Goal: Check status: Check status

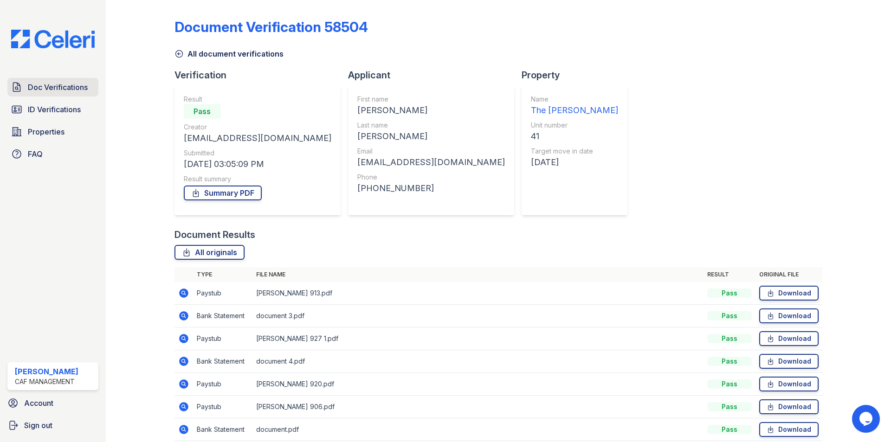
click at [55, 83] on span "Doc Verifications" at bounding box center [58, 87] width 60 height 11
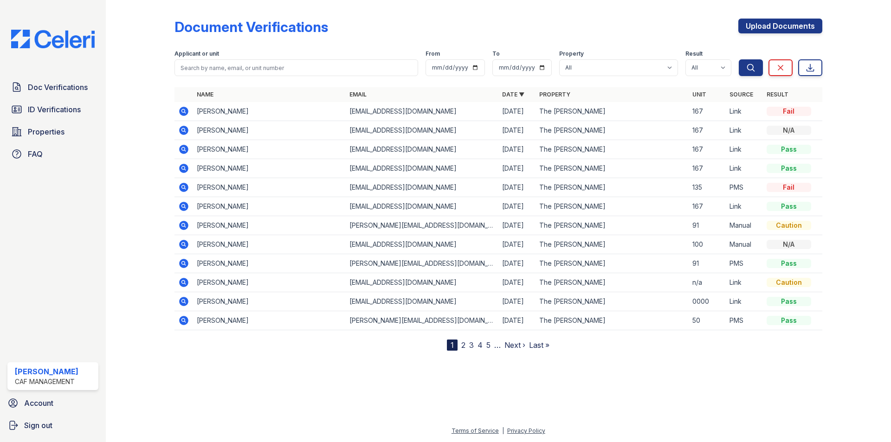
click at [188, 110] on icon at bounding box center [183, 111] width 11 height 11
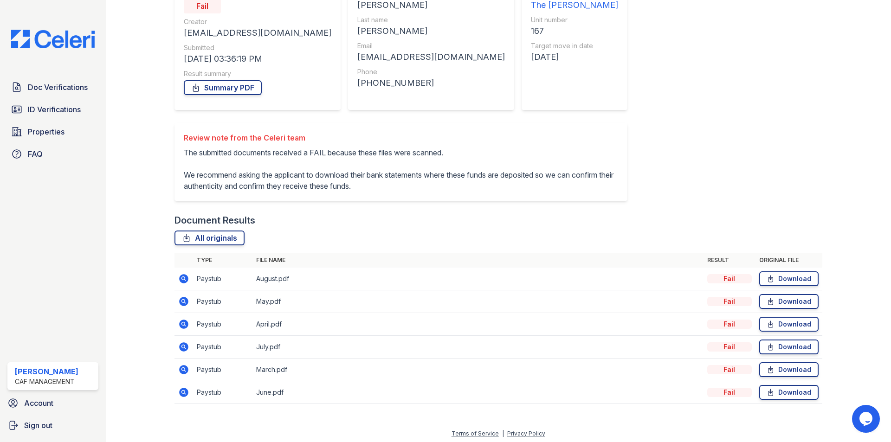
scroll to position [108, 0]
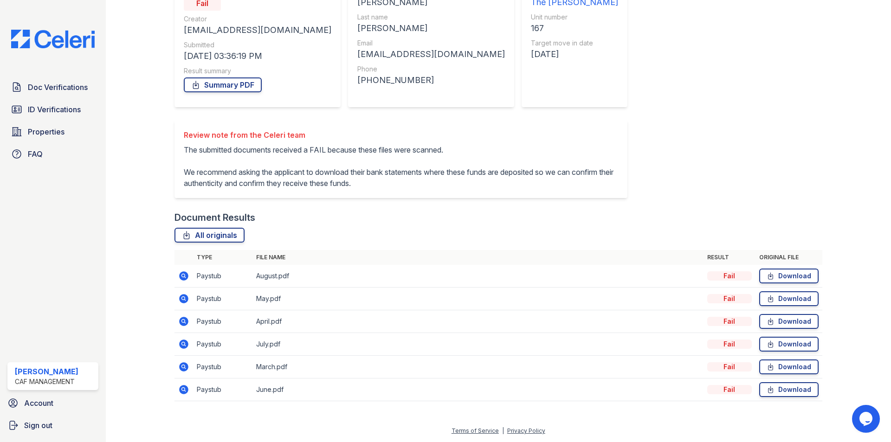
click at [184, 279] on icon at bounding box center [183, 276] width 9 height 9
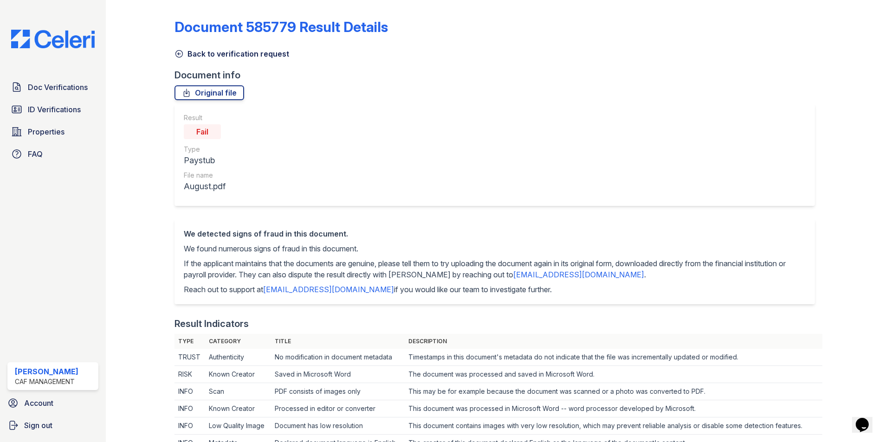
click at [240, 57] on link "Back to verification request" at bounding box center [232, 53] width 115 height 11
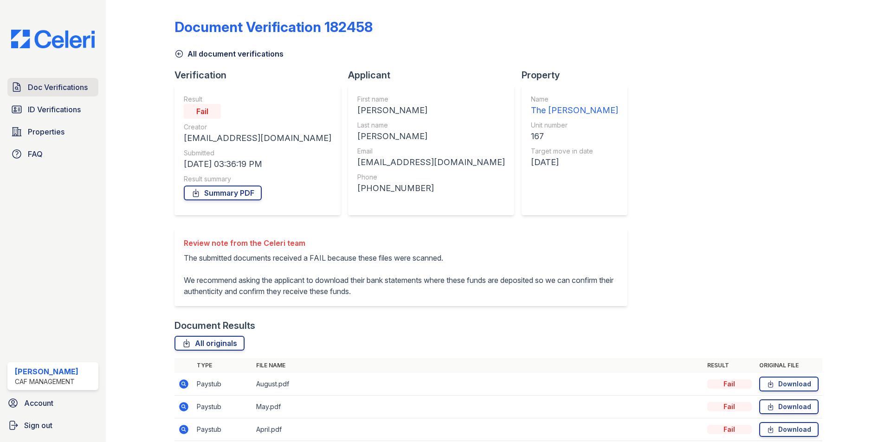
click at [61, 85] on span "Doc Verifications" at bounding box center [58, 87] width 60 height 11
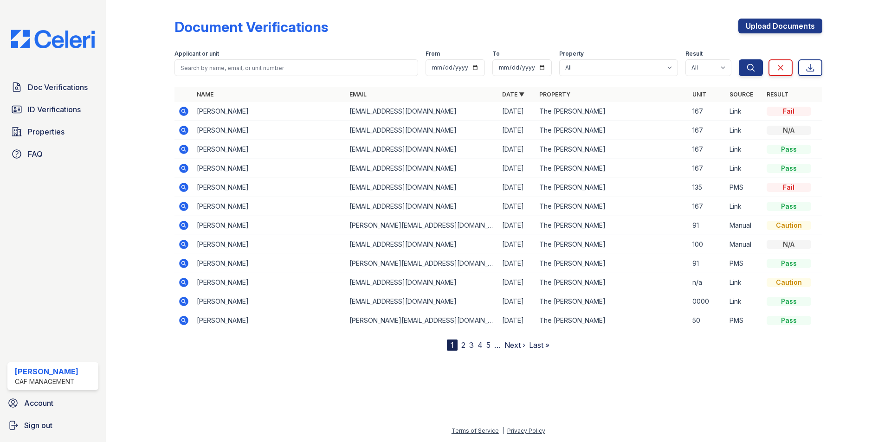
click at [65, 76] on div "Doc Verifications ID Verifications Properties FAQ Elizabeth Metts CAF Managemen…" at bounding box center [53, 221] width 106 height 442
click at [65, 84] on span "Doc Verifications" at bounding box center [58, 87] width 60 height 11
click at [66, 95] on link "Doc Verifications" at bounding box center [52, 87] width 91 height 19
click at [63, 91] on span "Doc Verifications" at bounding box center [58, 87] width 60 height 11
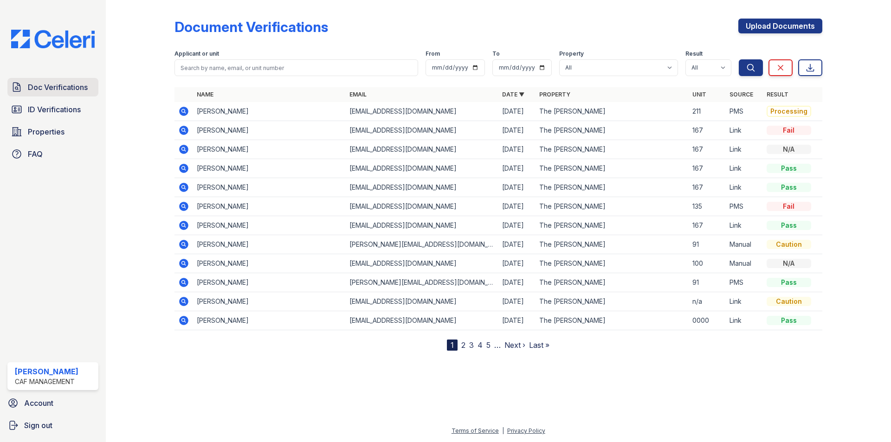
click at [63, 92] on span "Doc Verifications" at bounding box center [58, 87] width 60 height 11
click at [55, 113] on span "ID Verifications" at bounding box center [54, 109] width 53 height 11
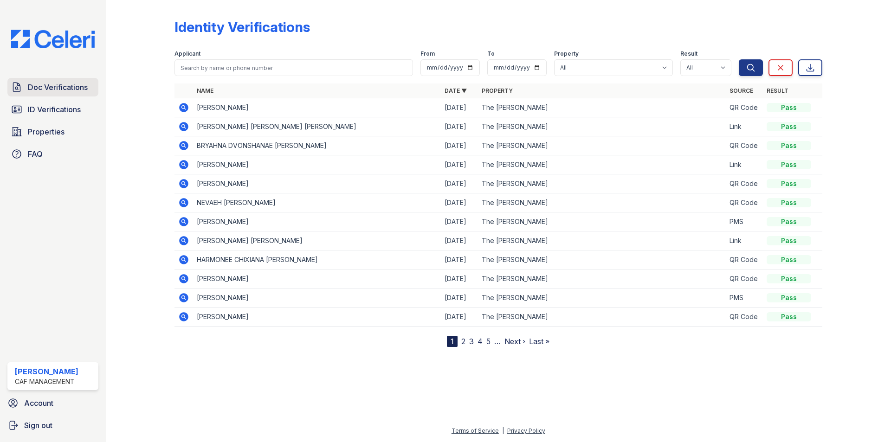
click at [46, 90] on span "Doc Verifications" at bounding box center [58, 87] width 60 height 11
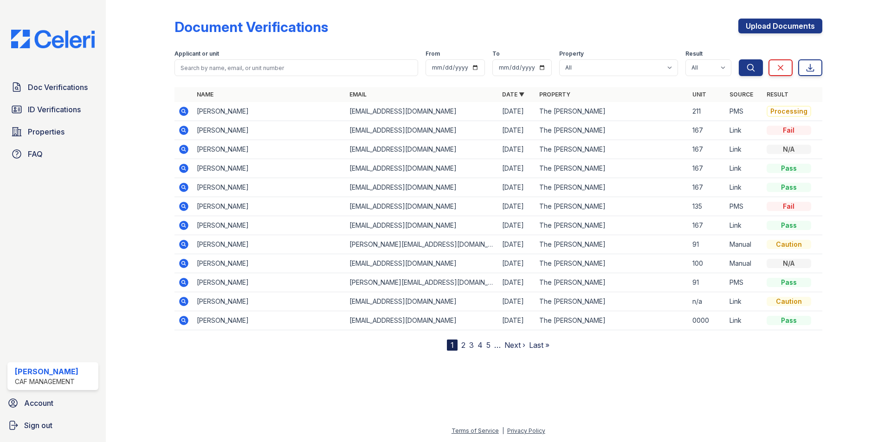
click at [183, 113] on icon at bounding box center [183, 111] width 11 height 11
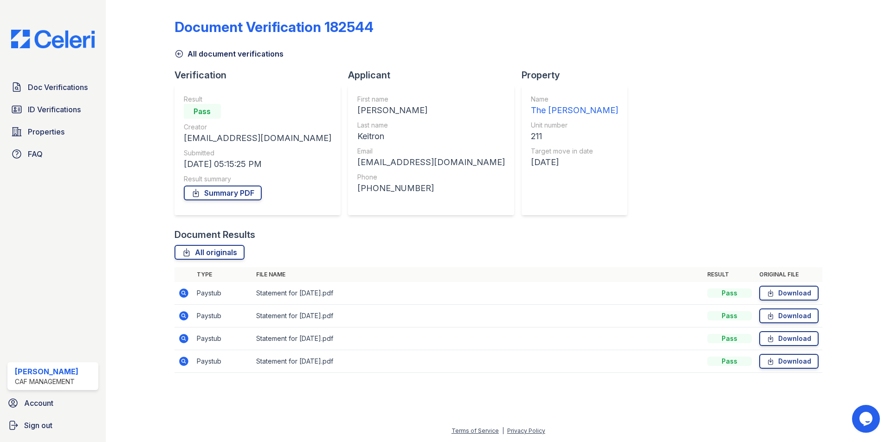
click at [216, 51] on link "All document verifications" at bounding box center [229, 53] width 109 height 11
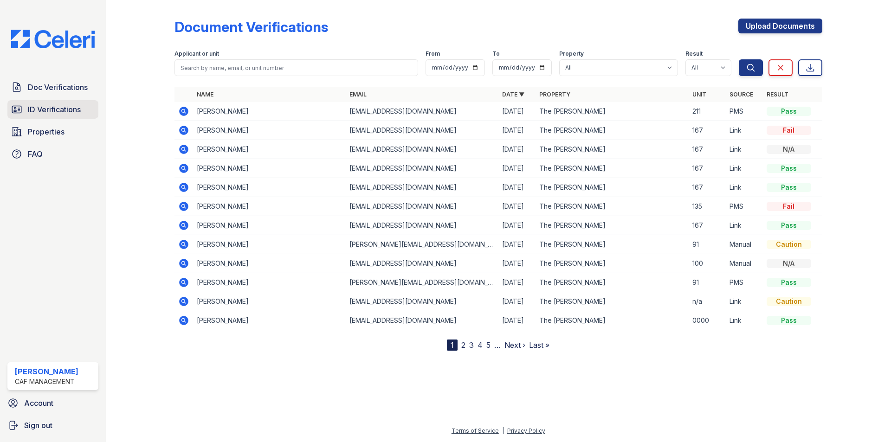
click at [65, 108] on span "ID Verifications" at bounding box center [54, 109] width 53 height 11
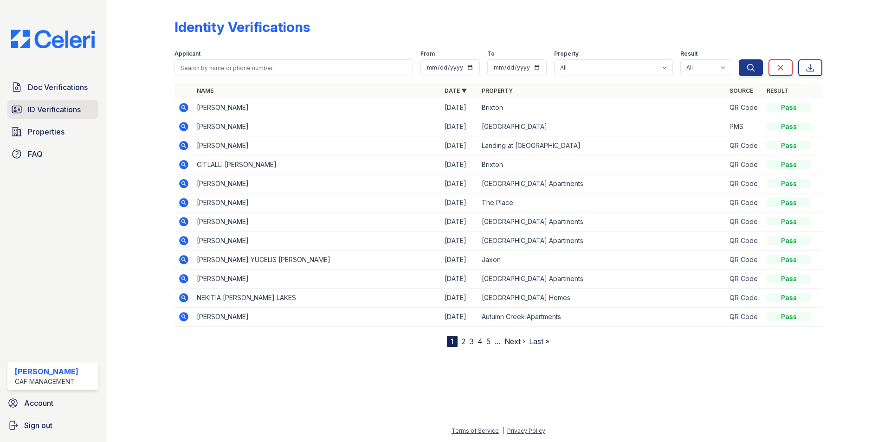
click at [46, 114] on span "ID Verifications" at bounding box center [54, 109] width 53 height 11
click at [86, 109] on link "ID Verifications" at bounding box center [52, 109] width 91 height 19
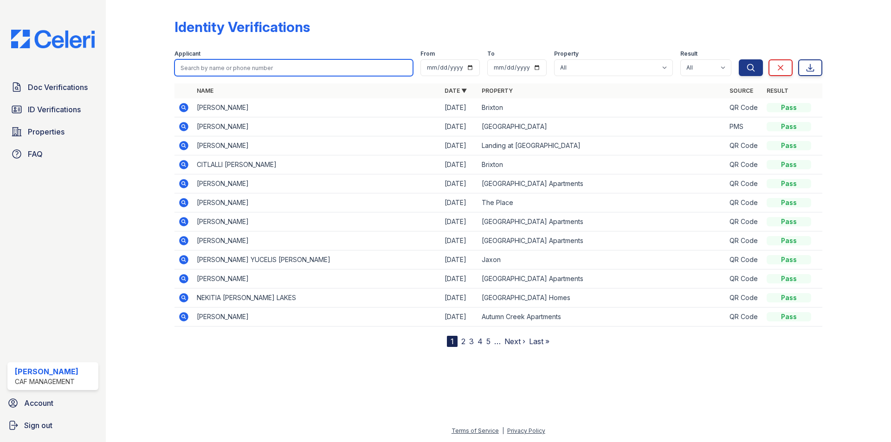
click at [266, 63] on input "search" at bounding box center [294, 67] width 239 height 17
type input "whitemon"
click at [739, 59] on button "Search" at bounding box center [751, 67] width 24 height 17
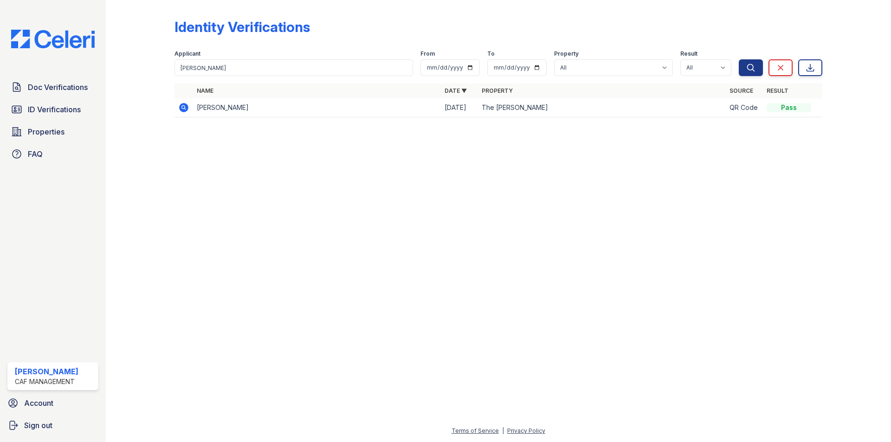
click at [181, 111] on icon at bounding box center [183, 107] width 9 height 9
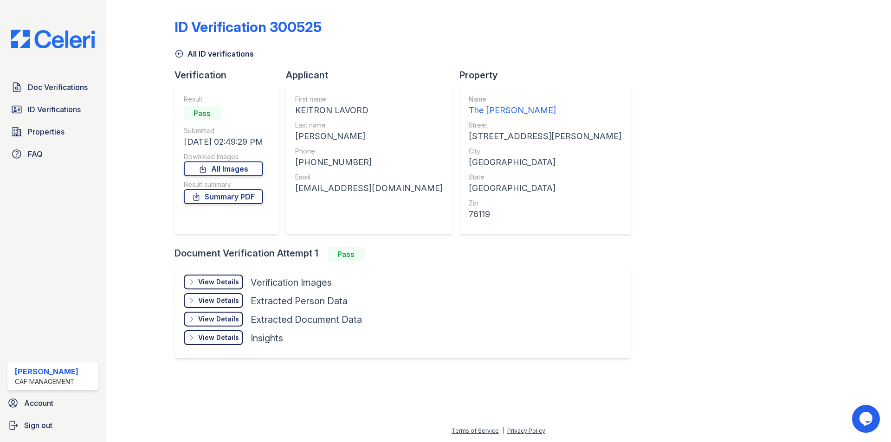
click at [215, 286] on div "View Details" at bounding box center [218, 282] width 41 height 9
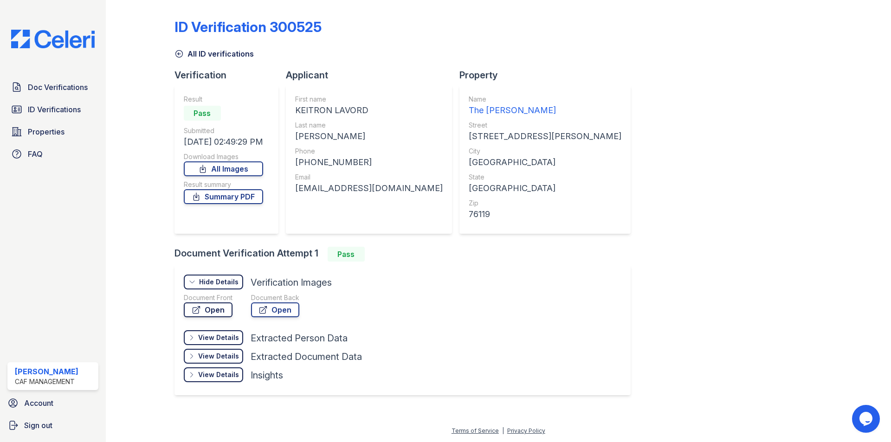
click at [228, 306] on link "Open" at bounding box center [208, 310] width 49 height 15
click at [64, 84] on span "Doc Verifications" at bounding box center [58, 87] width 60 height 11
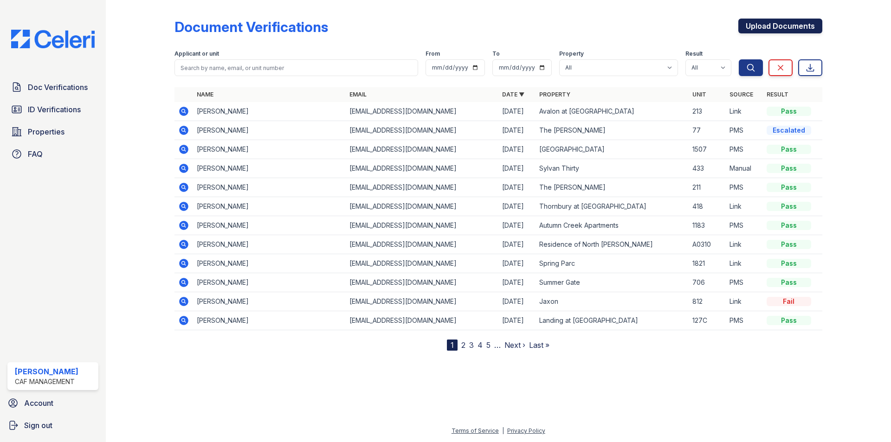
click at [785, 27] on link "Upload Documents" at bounding box center [781, 26] width 84 height 15
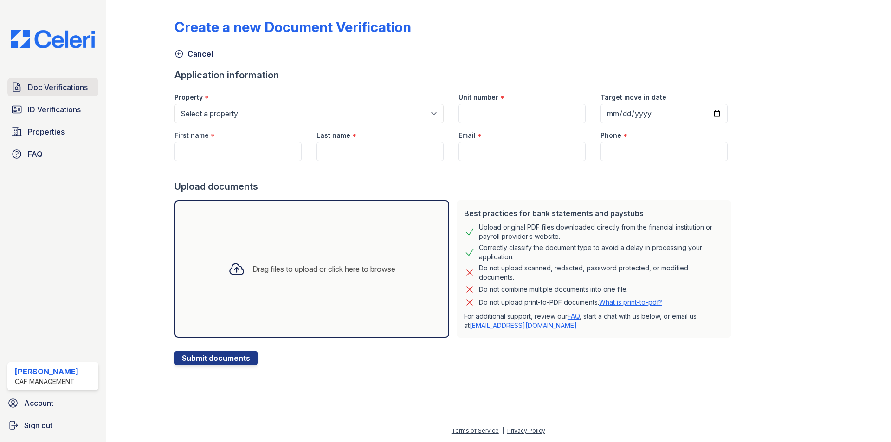
click at [52, 84] on span "Doc Verifications" at bounding box center [58, 87] width 60 height 11
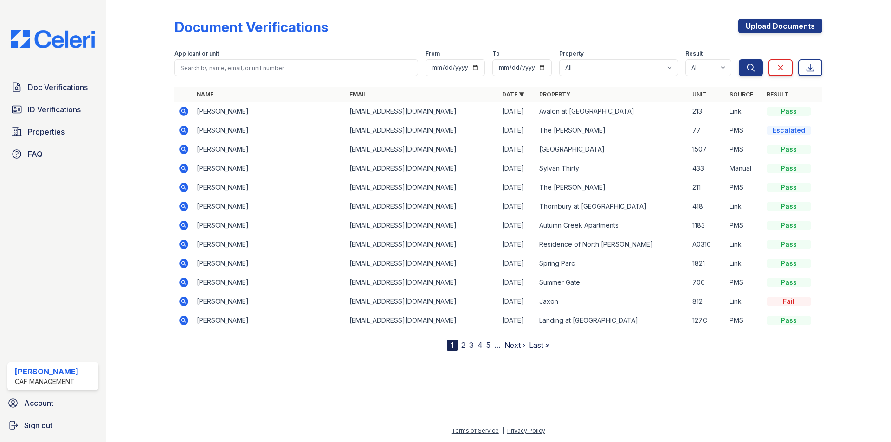
click at [181, 129] on icon at bounding box center [183, 130] width 9 height 9
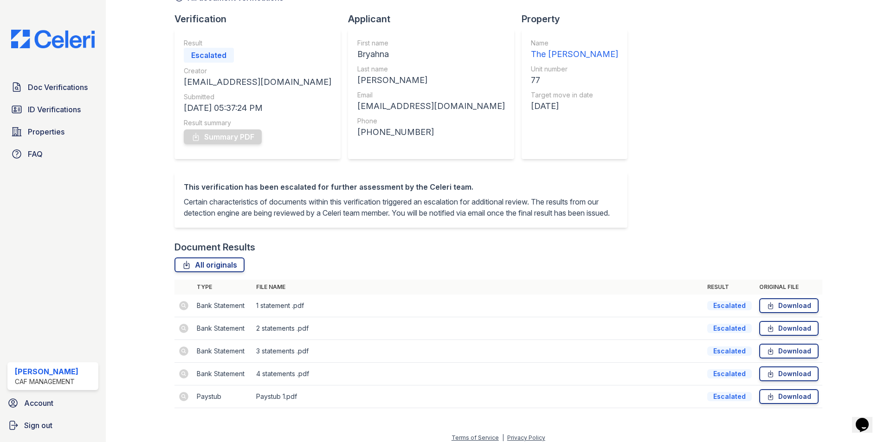
scroll to position [74, 0]
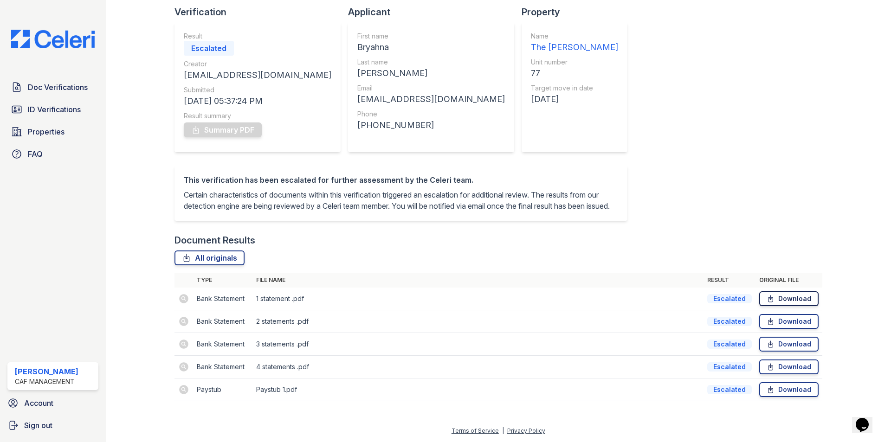
click at [786, 298] on link "Download" at bounding box center [789, 299] width 59 height 15
click at [181, 369] on td at bounding box center [184, 367] width 19 height 23
click at [785, 370] on link "Download" at bounding box center [789, 367] width 59 height 15
drag, startPoint x: 184, startPoint y: 391, endPoint x: 199, endPoint y: 391, distance: 15.3
click at [184, 391] on td at bounding box center [184, 390] width 19 height 23
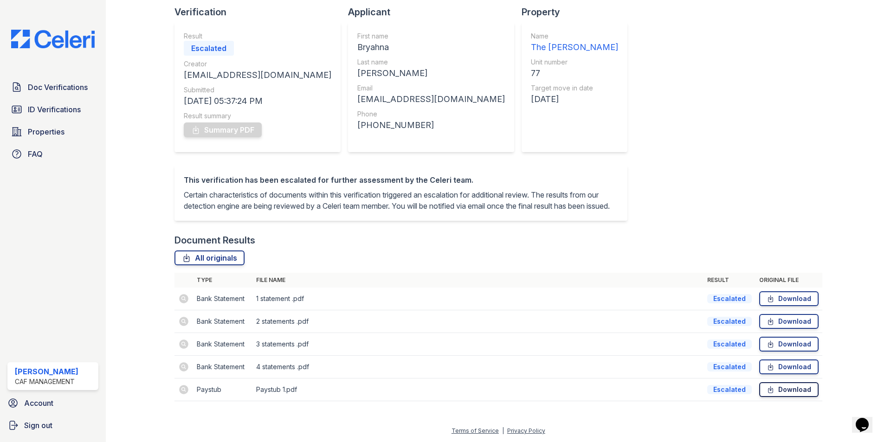
click at [790, 392] on link "Download" at bounding box center [789, 390] width 59 height 15
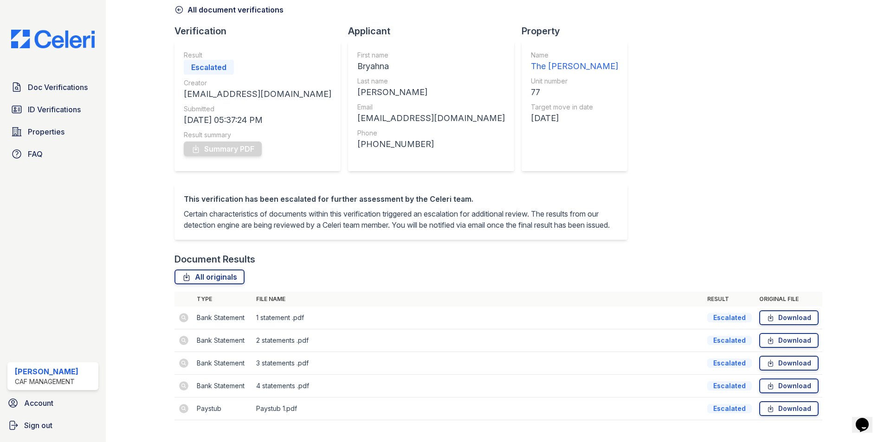
scroll to position [0, 0]
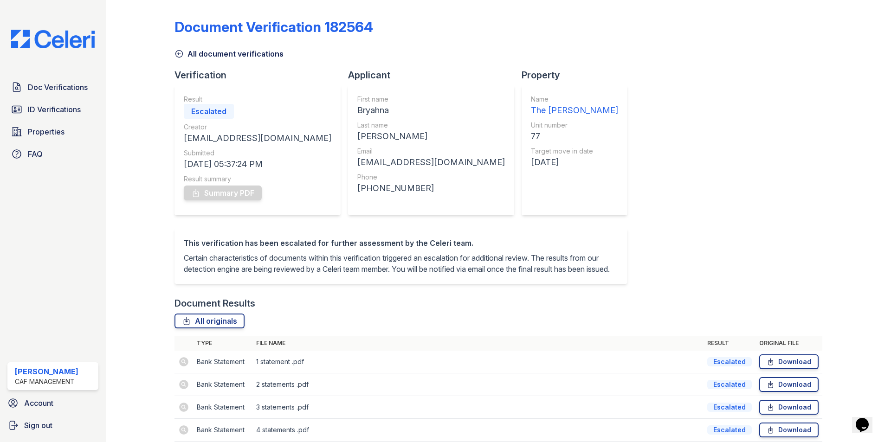
click at [189, 52] on link "All document verifications" at bounding box center [229, 53] width 109 height 11
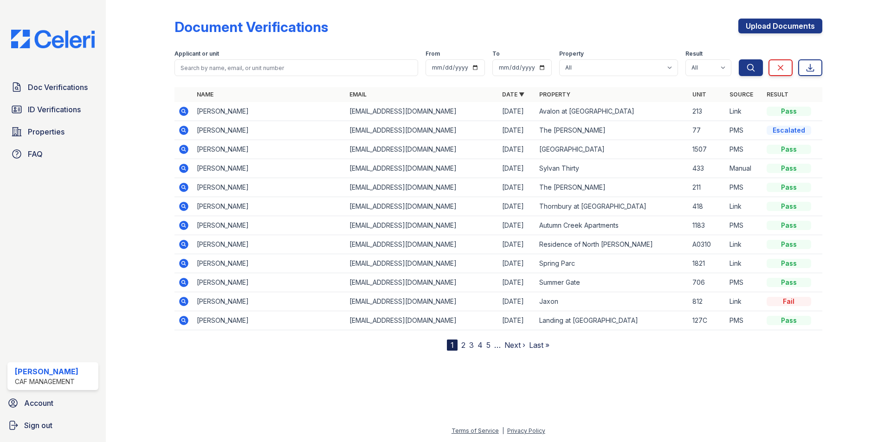
click at [186, 111] on icon at bounding box center [183, 111] width 9 height 9
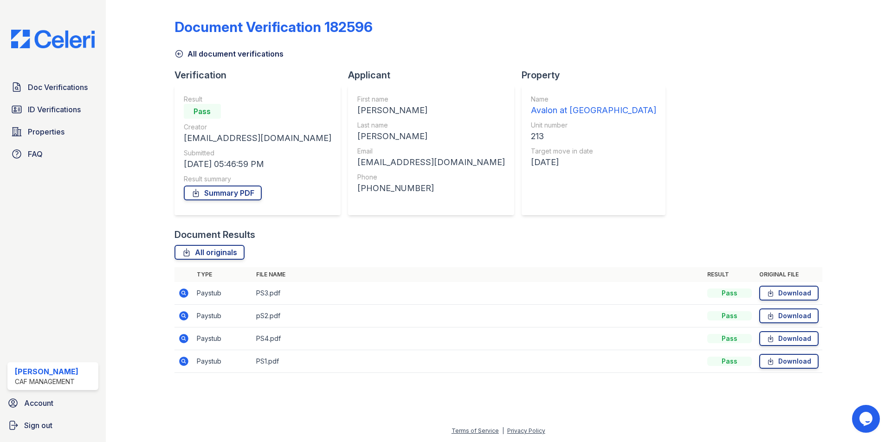
click at [185, 294] on icon at bounding box center [183, 293] width 11 height 11
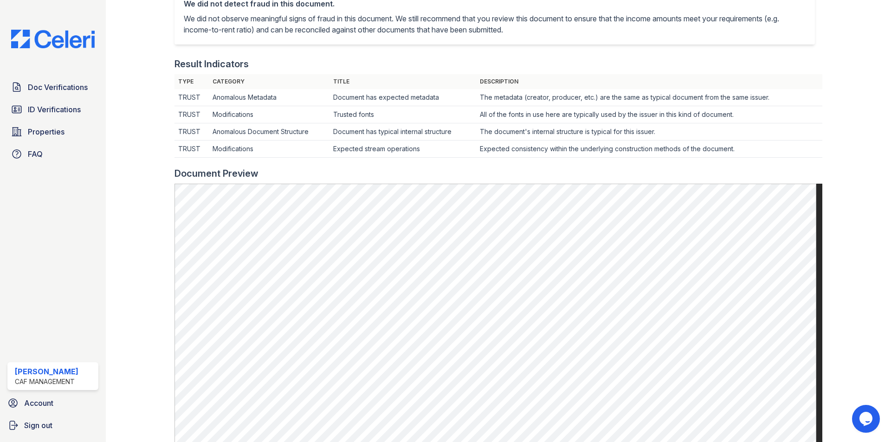
scroll to position [232, 0]
click at [43, 88] on span "Doc Verifications" at bounding box center [58, 87] width 60 height 11
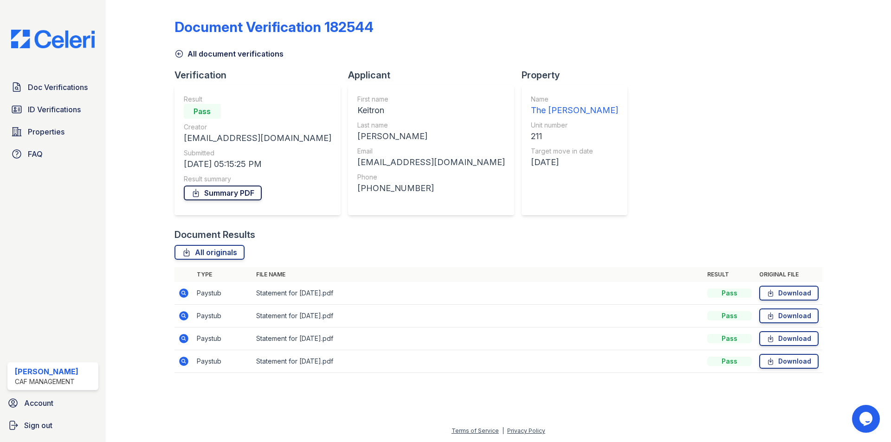
click at [223, 195] on link "Summary PDF" at bounding box center [223, 193] width 78 height 15
click at [37, 107] on span "ID Verifications" at bounding box center [54, 109] width 53 height 11
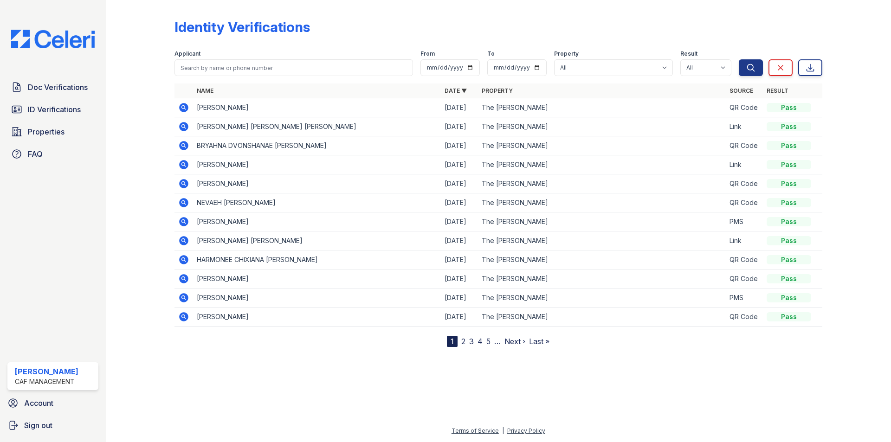
click at [185, 104] on icon at bounding box center [183, 107] width 9 height 9
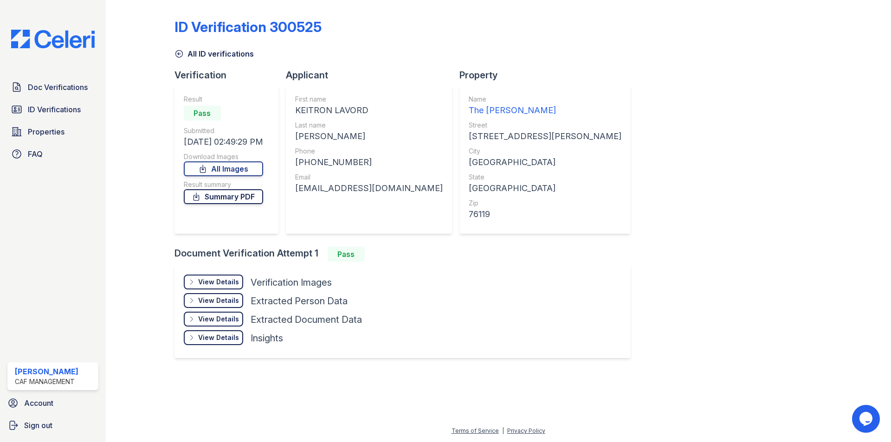
click at [239, 195] on link "Summary PDF" at bounding box center [223, 196] width 79 height 15
click at [219, 282] on div "View Details" at bounding box center [218, 282] width 41 height 9
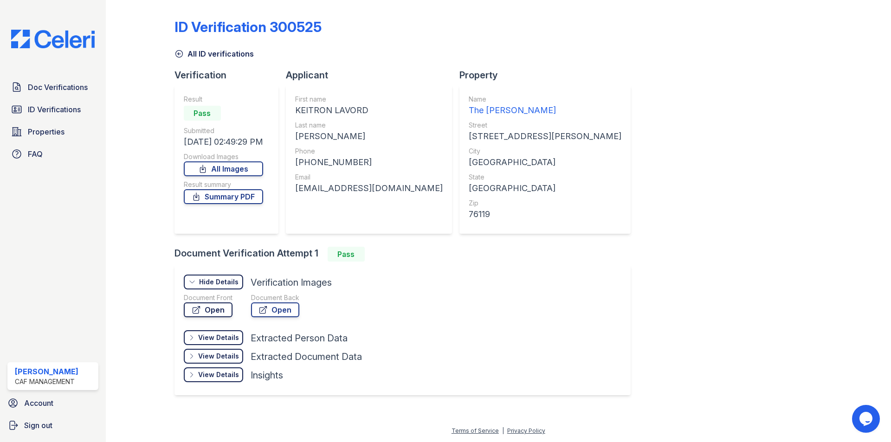
click at [226, 308] on link "Open" at bounding box center [208, 310] width 49 height 15
click at [27, 89] on link "Doc Verifications" at bounding box center [52, 87] width 91 height 19
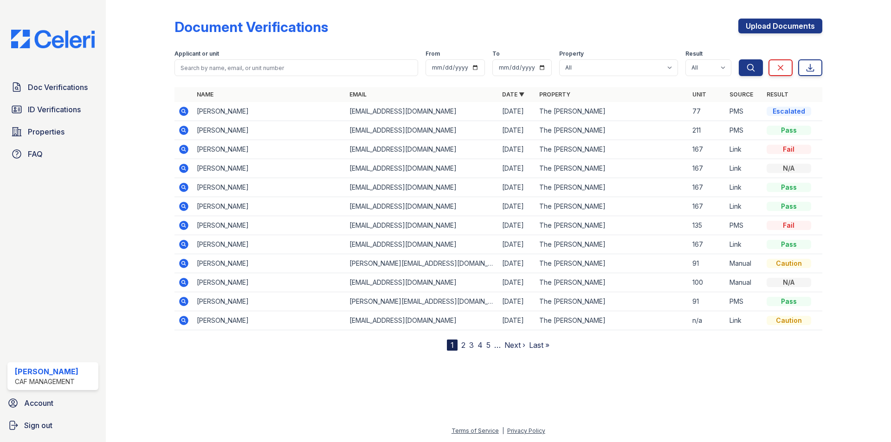
click at [185, 131] on icon at bounding box center [183, 130] width 9 height 9
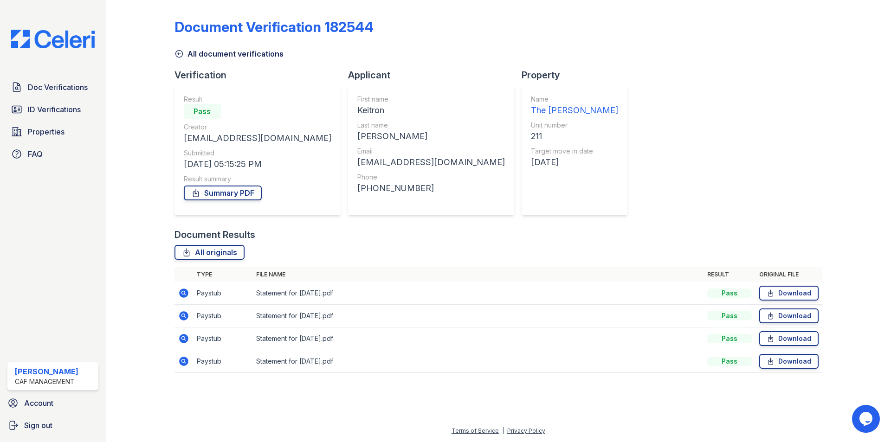
click at [184, 290] on icon at bounding box center [183, 293] width 9 height 9
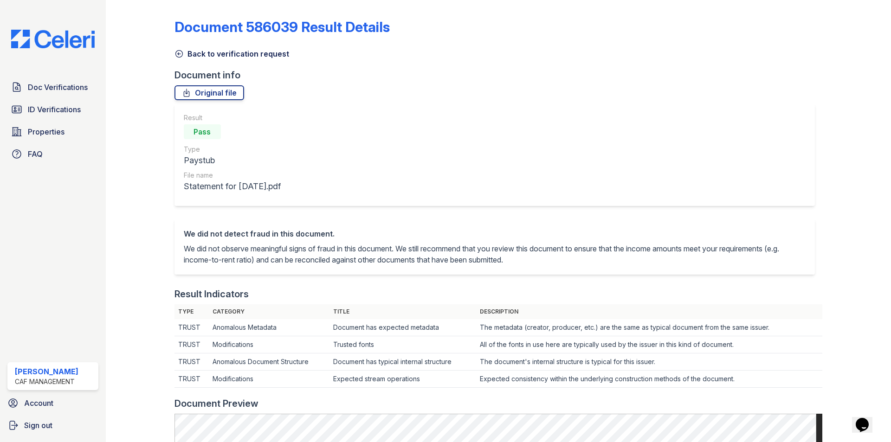
click at [201, 62] on div "Document 586039 Result Details Back to verification request Document info Origi…" at bounding box center [499, 430] width 648 height 853
click at [176, 55] on icon at bounding box center [179, 53] width 9 height 9
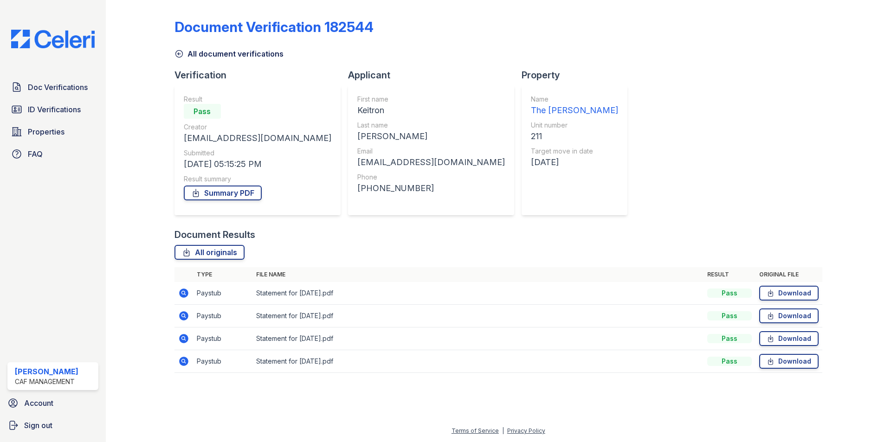
click at [180, 318] on icon at bounding box center [183, 316] width 9 height 9
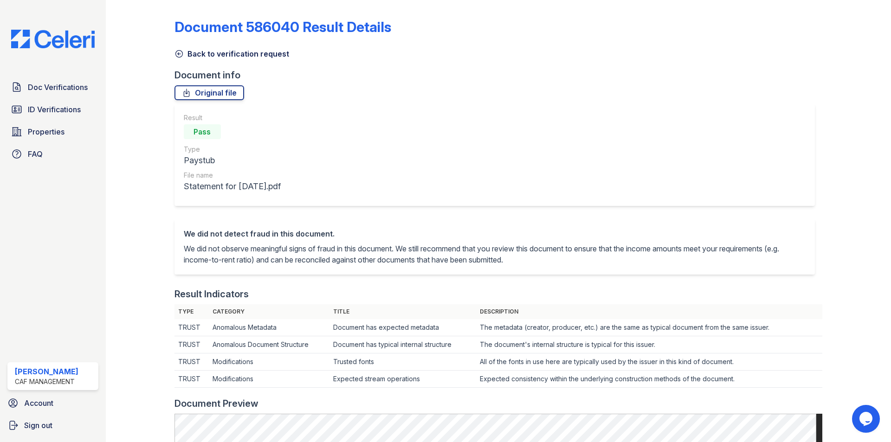
click at [204, 51] on link "Back to verification request" at bounding box center [232, 53] width 115 height 11
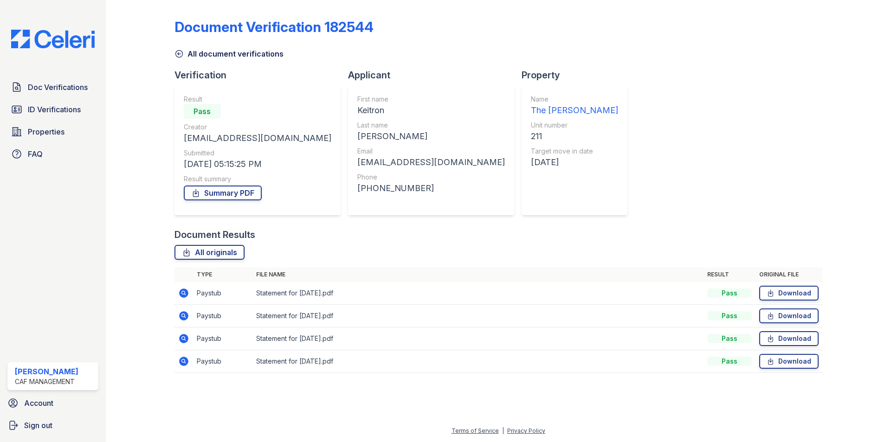
click at [181, 342] on icon at bounding box center [183, 338] width 9 height 9
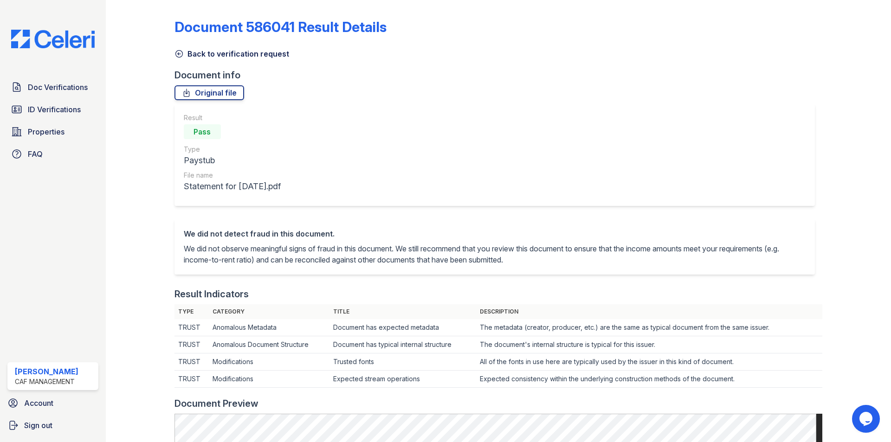
click at [194, 55] on link "Back to verification request" at bounding box center [232, 53] width 115 height 11
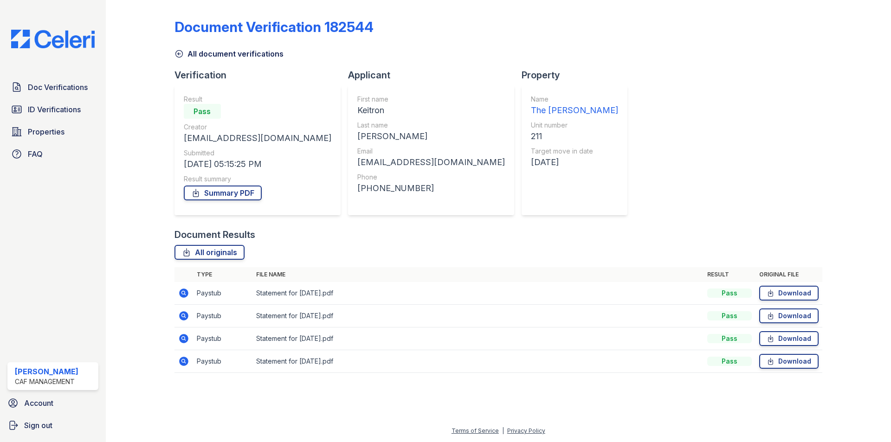
click at [181, 362] on icon at bounding box center [183, 361] width 9 height 9
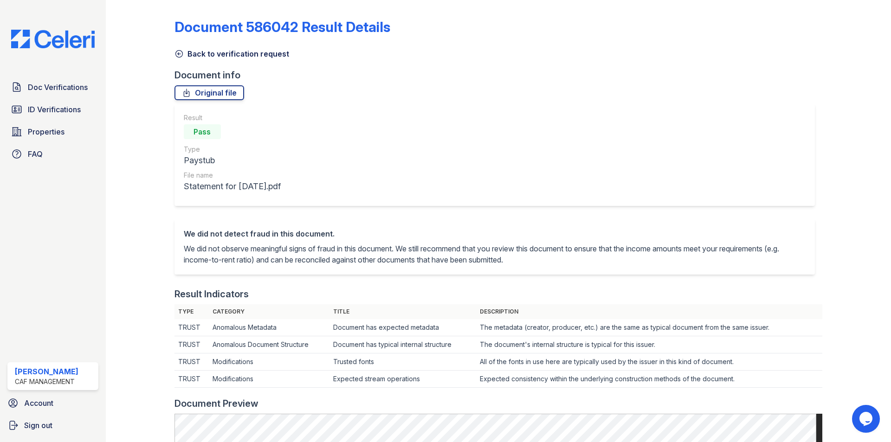
click at [197, 57] on link "Back to verification request" at bounding box center [232, 53] width 115 height 11
